Goal: Task Accomplishment & Management: Manage account settings

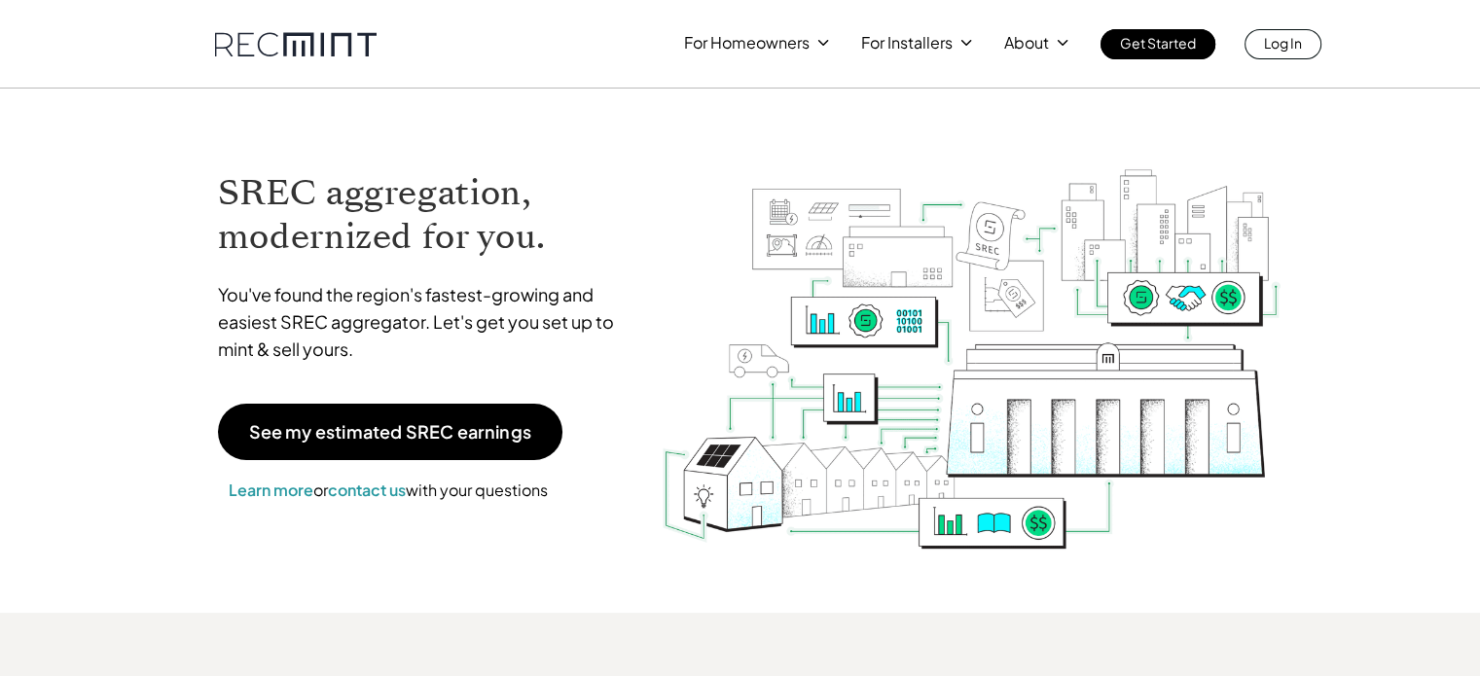
click at [1332, 30] on div "For Homeowners For Installers About Get Started Log In" at bounding box center [740, 29] width 1480 height 59
click at [1305, 47] on link "Log In" at bounding box center [1283, 44] width 77 height 30
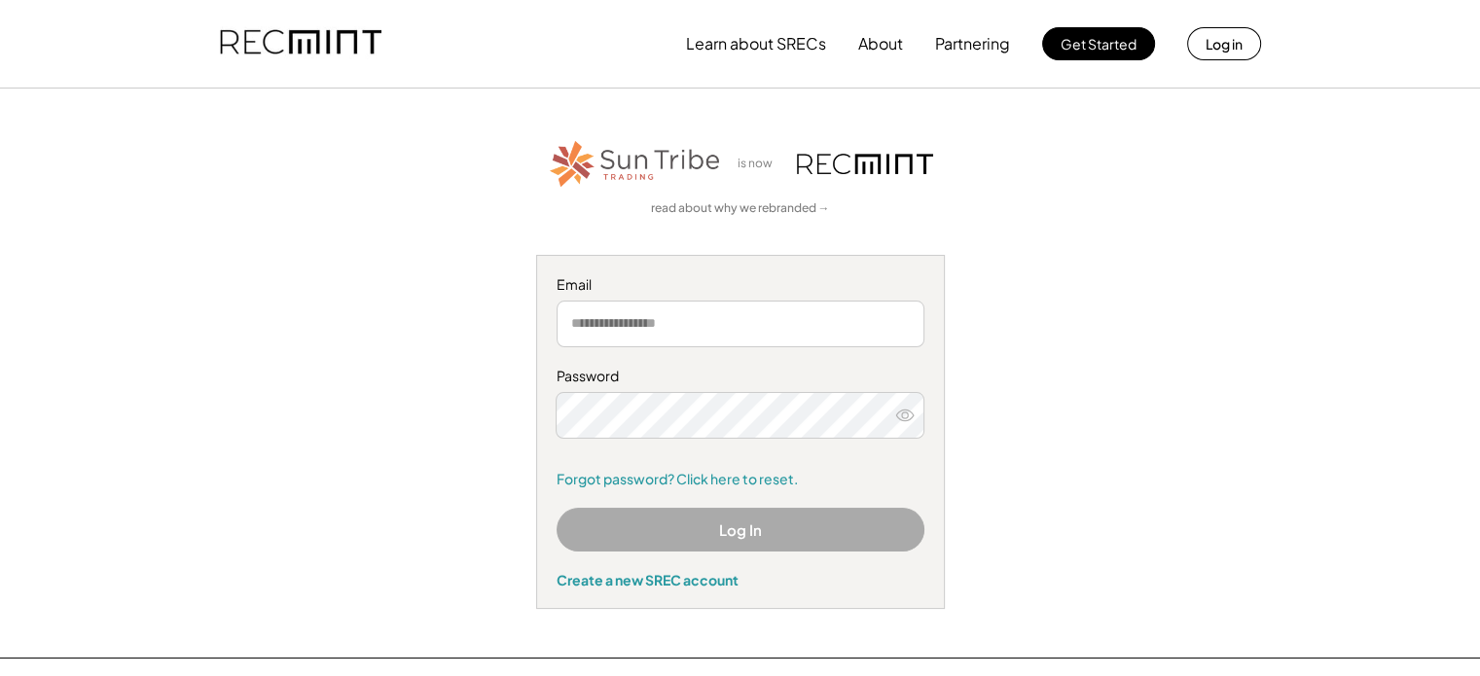
type input "**********"
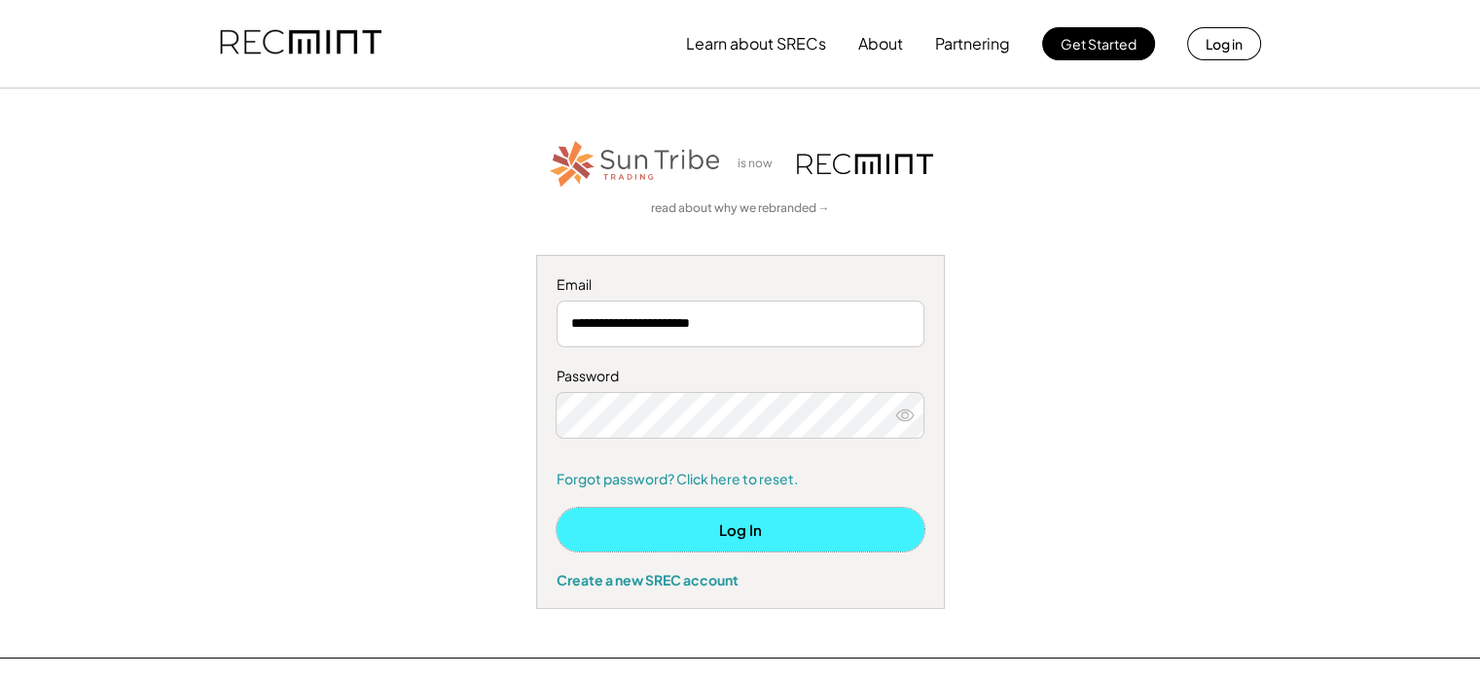
click at [747, 540] on button "Log In" at bounding box center [741, 530] width 368 height 44
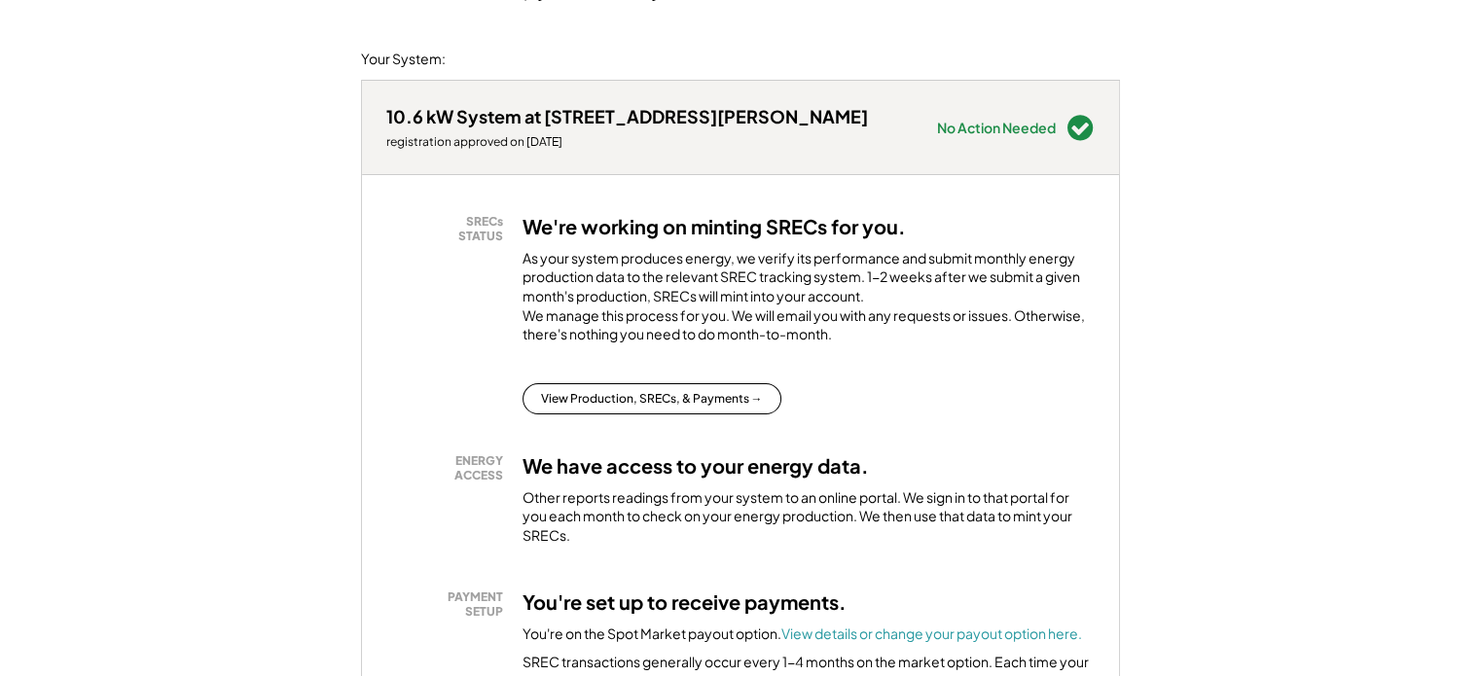
scroll to position [292, 0]
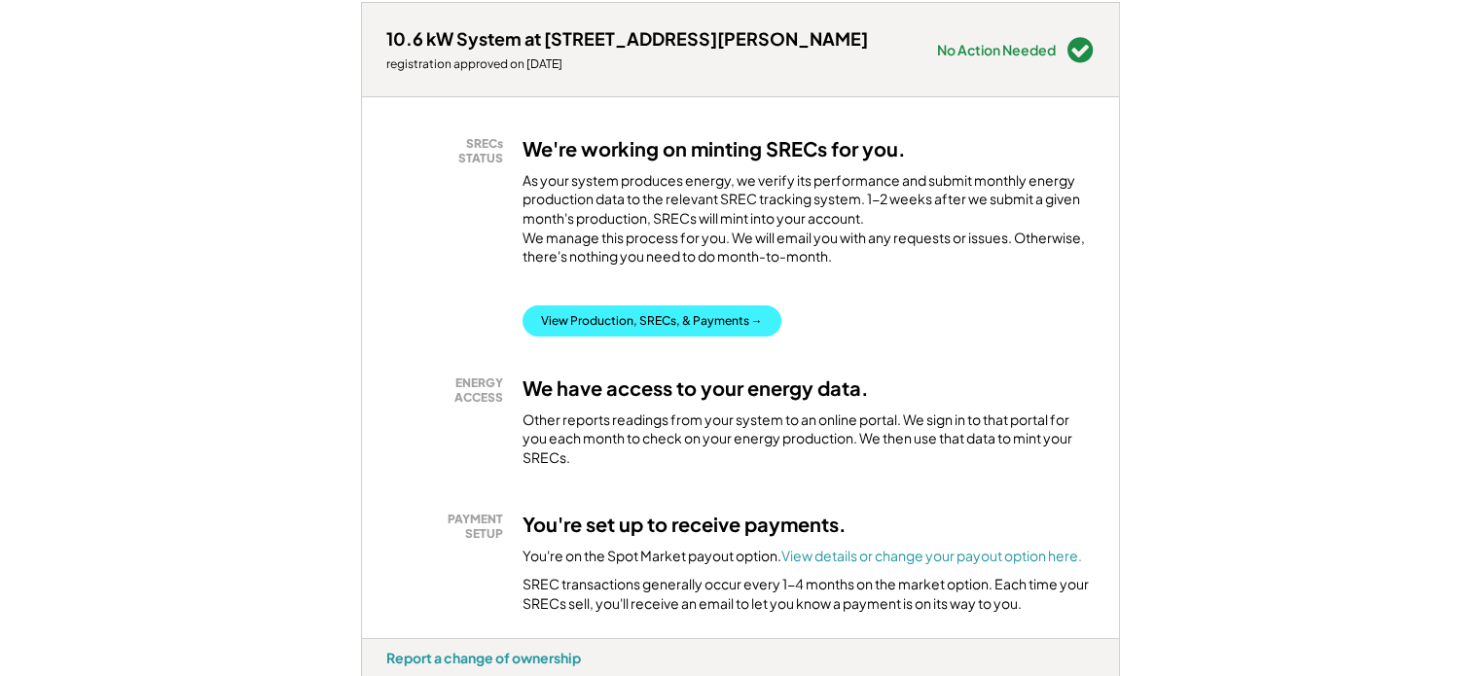
click at [693, 337] on button "View Production, SRECs, & Payments →" at bounding box center [652, 321] width 259 height 31
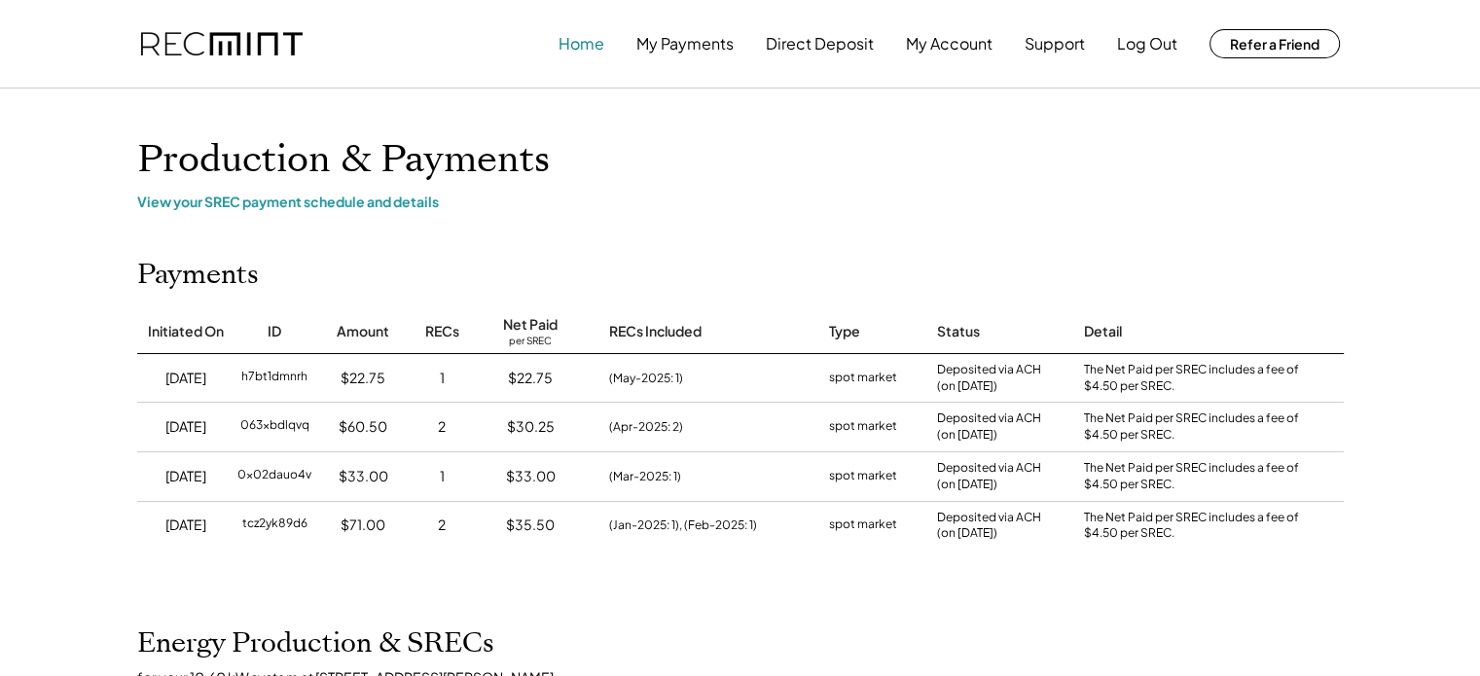
click at [580, 46] on button "Home" at bounding box center [582, 43] width 46 height 39
